Goal: Transaction & Acquisition: Register for event/course

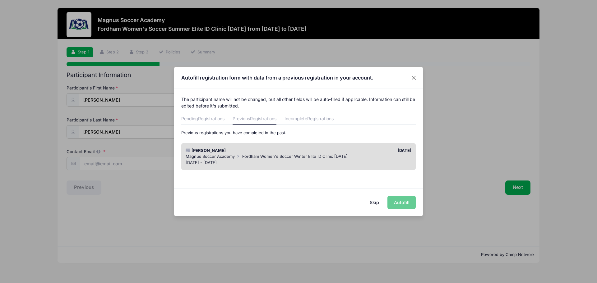
click at [318, 155] on span "Fordham Women's Soccer Winter Elite ID Clinic December 13th, 2024" at bounding box center [294, 156] width 105 height 5
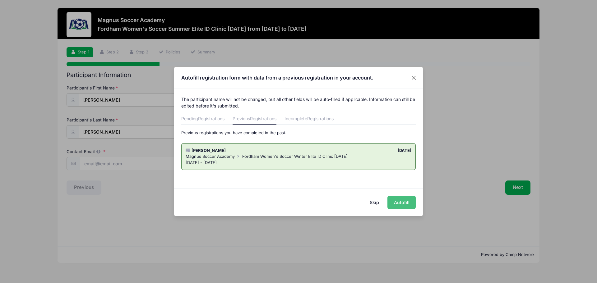
click at [402, 207] on button "Autofill" at bounding box center [402, 202] width 28 height 13
type input "[EMAIL_ADDRESS][DOMAIN_NAME]"
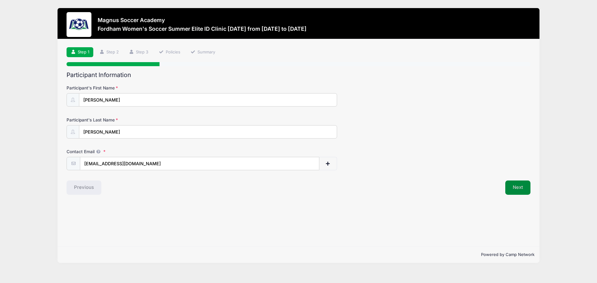
click at [522, 190] on button "Next" at bounding box center [518, 188] width 25 height 14
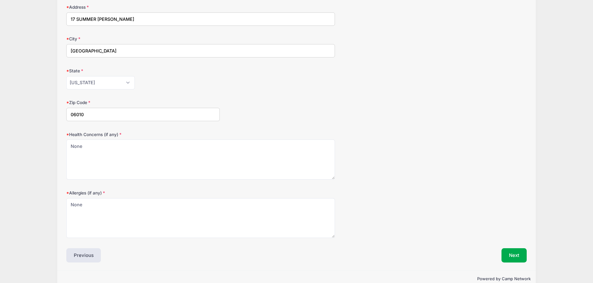
scroll to position [125, 0]
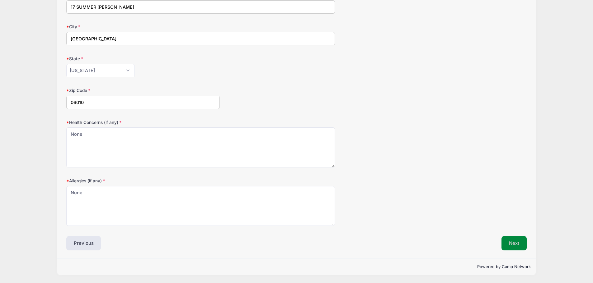
click at [508, 244] on button "Next" at bounding box center [513, 243] width 25 height 14
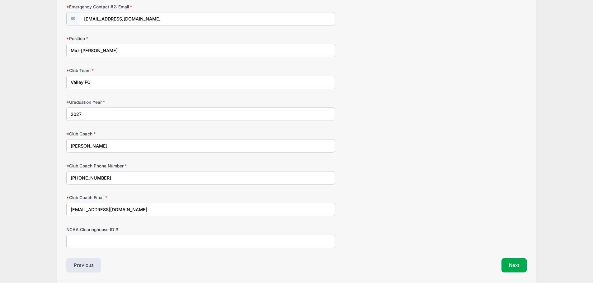
scroll to position [358, 0]
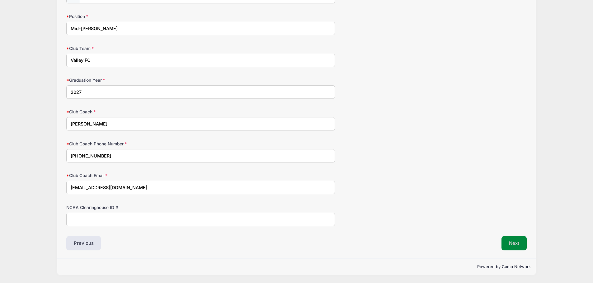
click at [519, 240] on button "Next" at bounding box center [513, 243] width 25 height 14
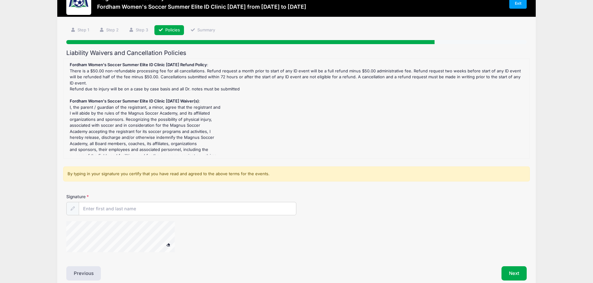
scroll to position [0, 0]
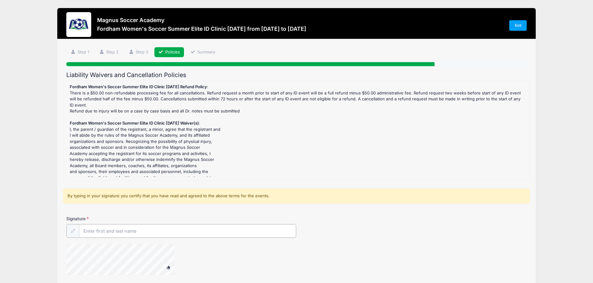
click at [149, 229] on input "Signature" at bounding box center [187, 231] width 217 height 13
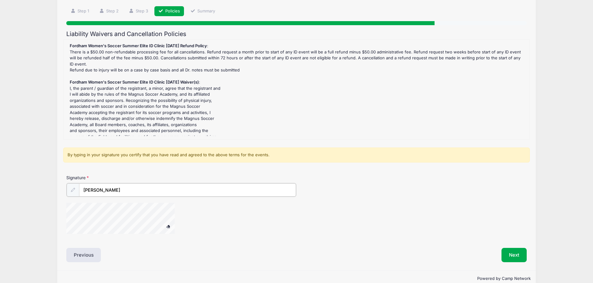
scroll to position [53, 0]
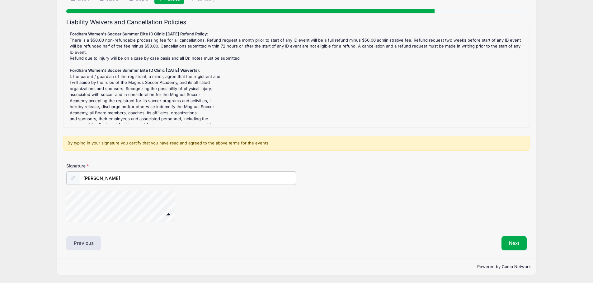
type input "Mark Greaves"
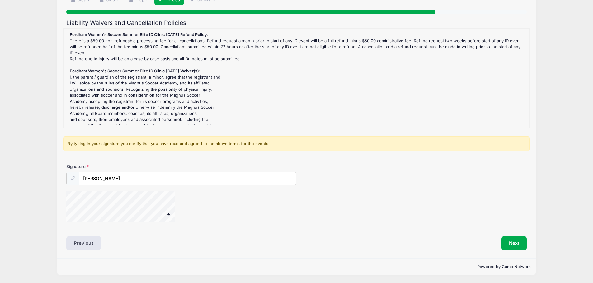
scroll to position [52, 0]
click at [169, 215] on span at bounding box center [168, 214] width 4 height 3
click at [514, 242] on button "Next" at bounding box center [513, 243] width 25 height 14
click at [514, 245] on button "Next" at bounding box center [513, 243] width 25 height 14
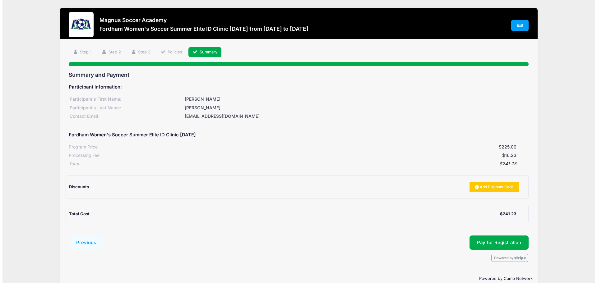
scroll to position [12, 0]
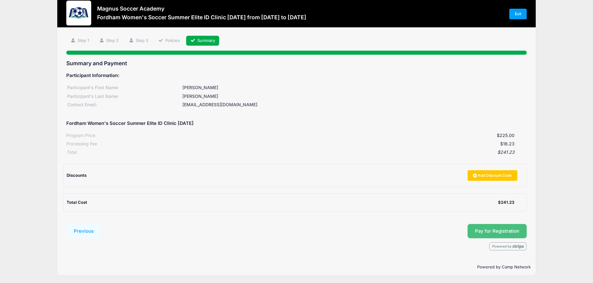
click at [487, 233] on span "Pay for Registration" at bounding box center [497, 232] width 44 height 6
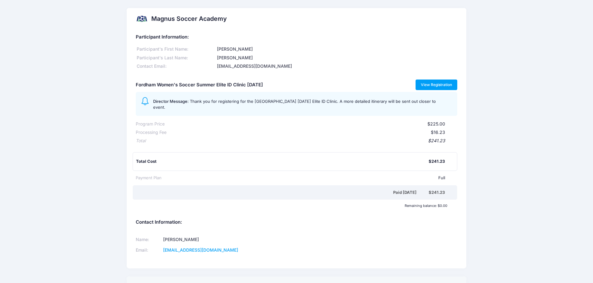
click at [435, 87] on link "View Registration" at bounding box center [436, 85] width 42 height 11
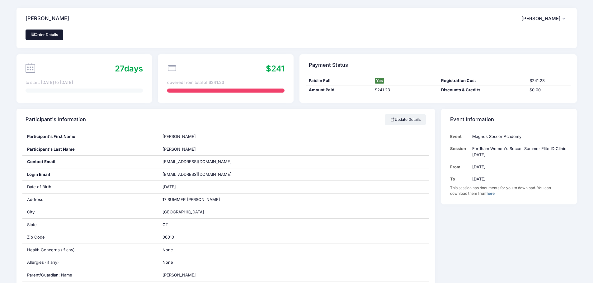
click at [47, 35] on link "Order Details" at bounding box center [45, 35] width 38 height 11
click at [563, 19] on icon "button" at bounding box center [564, 19] width 5 height 0
click at [518, 36] on link "My Account" at bounding box center [529, 36] width 72 height 12
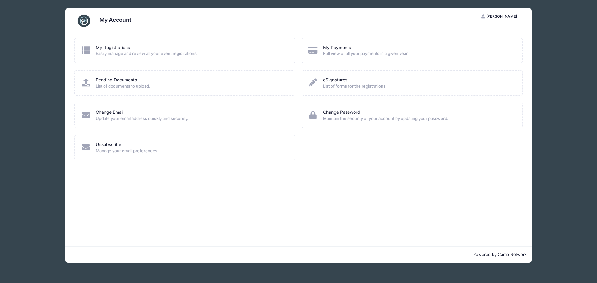
click at [126, 55] on span "Easily manage and review all your event registrations." at bounding box center [191, 54] width 191 height 6
click at [107, 50] on link "My Registrations" at bounding box center [113, 47] width 34 height 7
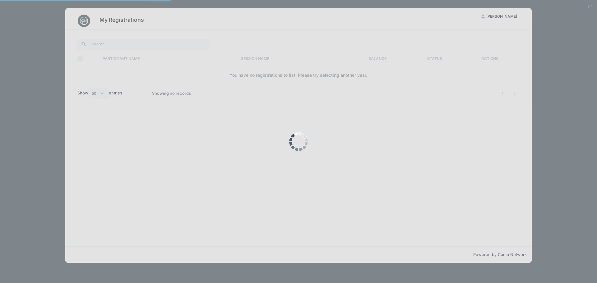
select select "50"
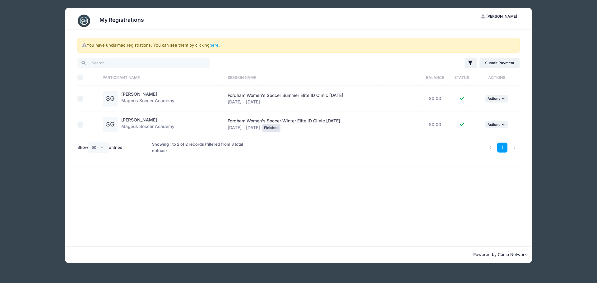
click at [277, 100] on div "Fordham Women's Soccer Summer Elite ID Clinic [DATE] [DATE] - [DATE]" at bounding box center [323, 98] width 190 height 13
click at [506, 100] on icon "button" at bounding box center [504, 98] width 4 height 3
click at [424, 172] on div "You have unclaimed registrations. You can see them by clicking here . Filter Fi…" at bounding box center [298, 138] width 467 height 217
click at [214, 47] on link "here" at bounding box center [214, 45] width 9 height 5
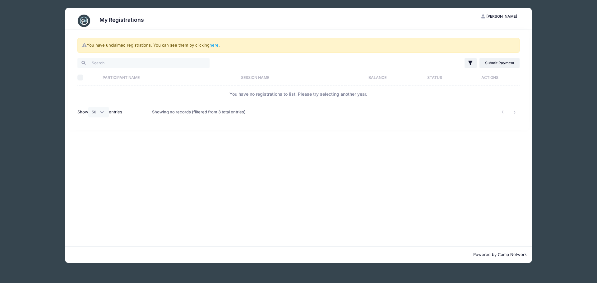
click at [130, 78] on th "Participant Name" at bounding box center [169, 77] width 138 height 16
click at [254, 80] on th "Session Name" at bounding box center [301, 77] width 104 height 16
click at [383, 79] on th "Balance" at bounding box center [383, 77] width 60 height 16
click at [440, 82] on th "Status" at bounding box center [437, 77] width 49 height 16
click at [489, 79] on th "Actions" at bounding box center [491, 77] width 57 height 16
